Goal: Information Seeking & Learning: Learn about a topic

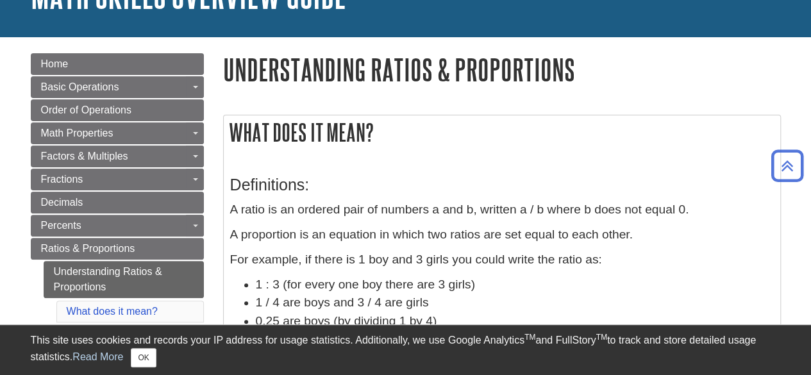
scroll to position [99, 0]
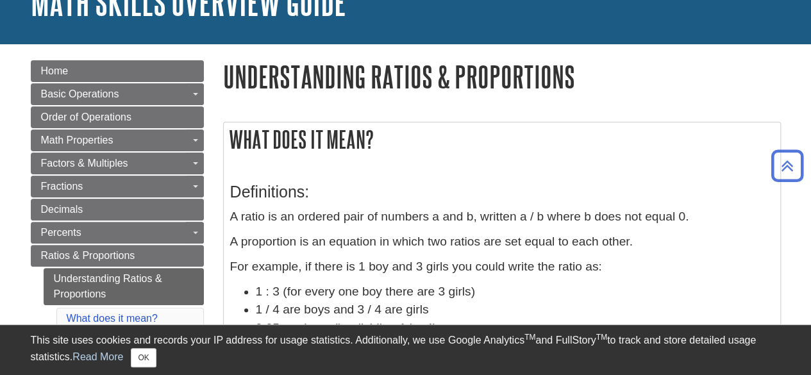
drag, startPoint x: 0, startPoint y: 0, endPoint x: 814, endPoint y: 108, distance: 821.2
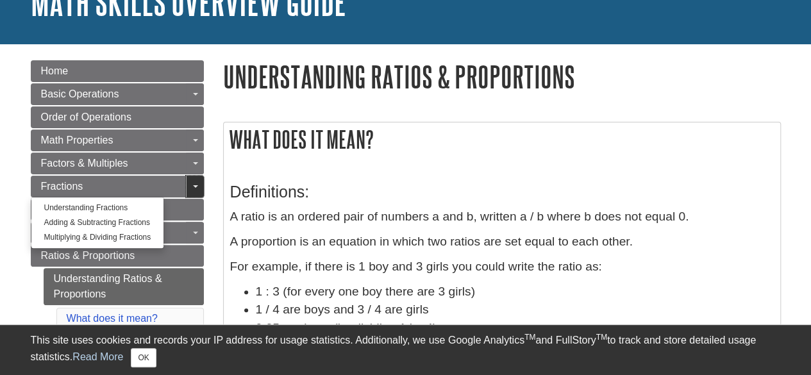
click at [196, 181] on link "Toggle Dropdown" at bounding box center [195, 187] width 18 height 22
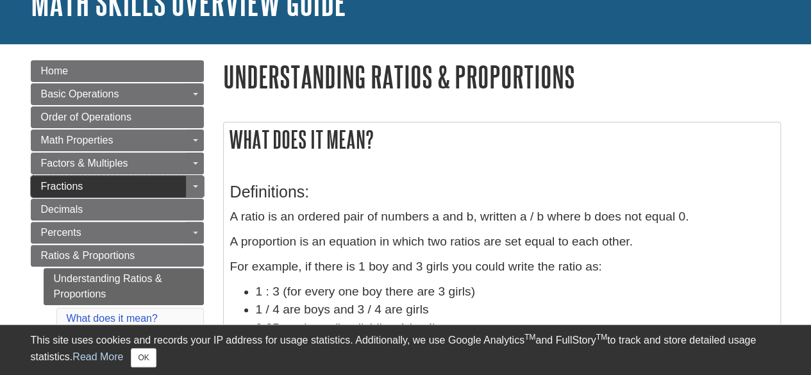
click at [164, 183] on link "Fractions" at bounding box center [117, 187] width 173 height 22
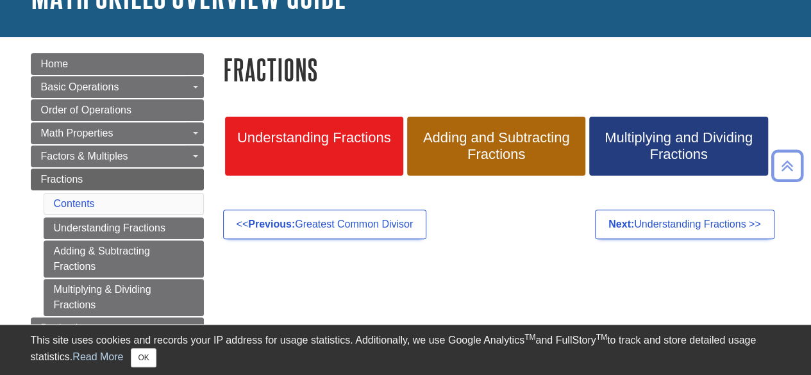
scroll to position [101, 0]
